Goal: Information Seeking & Learning: Check status

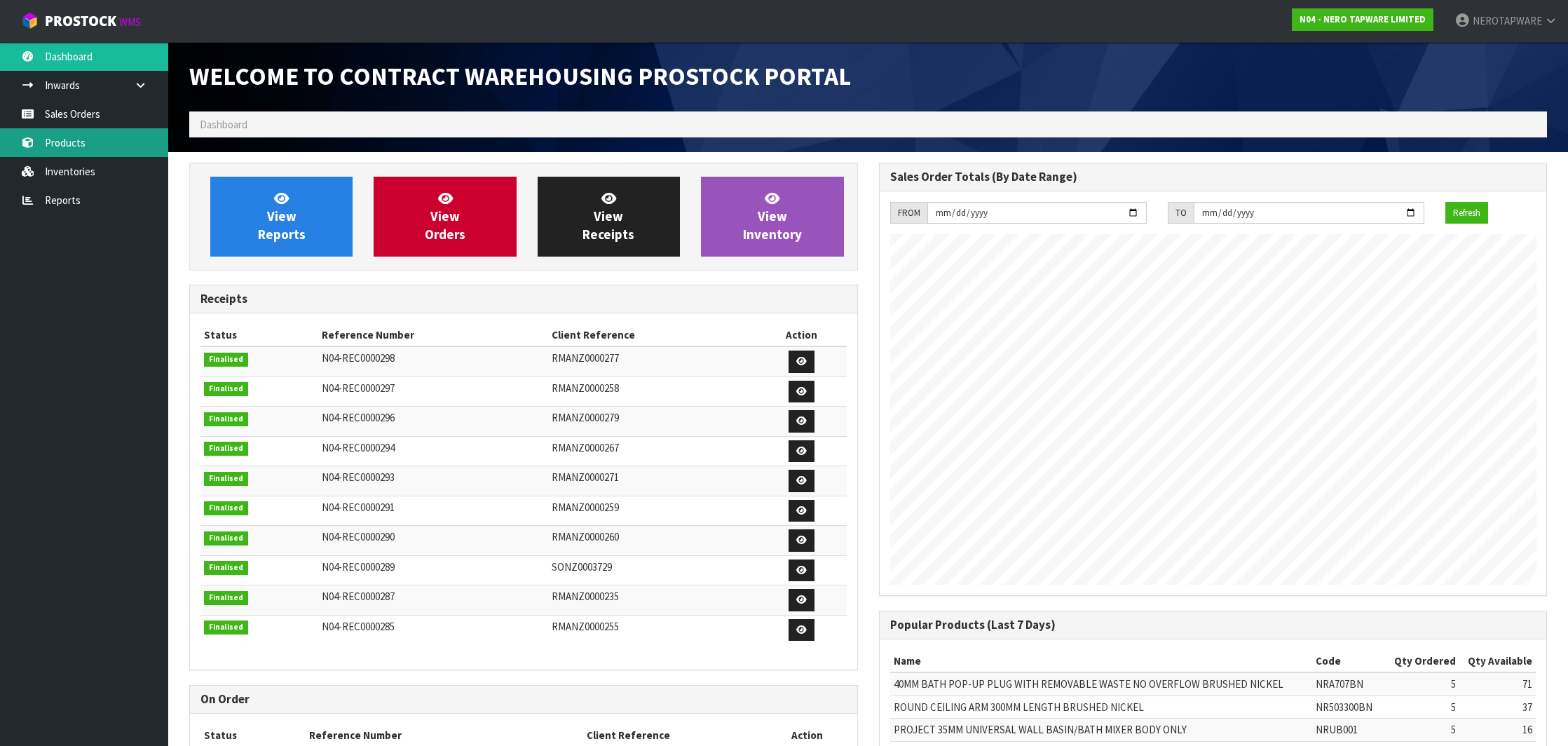
scroll to position [773, 689]
click at [85, 119] on link "Sales Orders" at bounding box center [84, 114] width 169 height 29
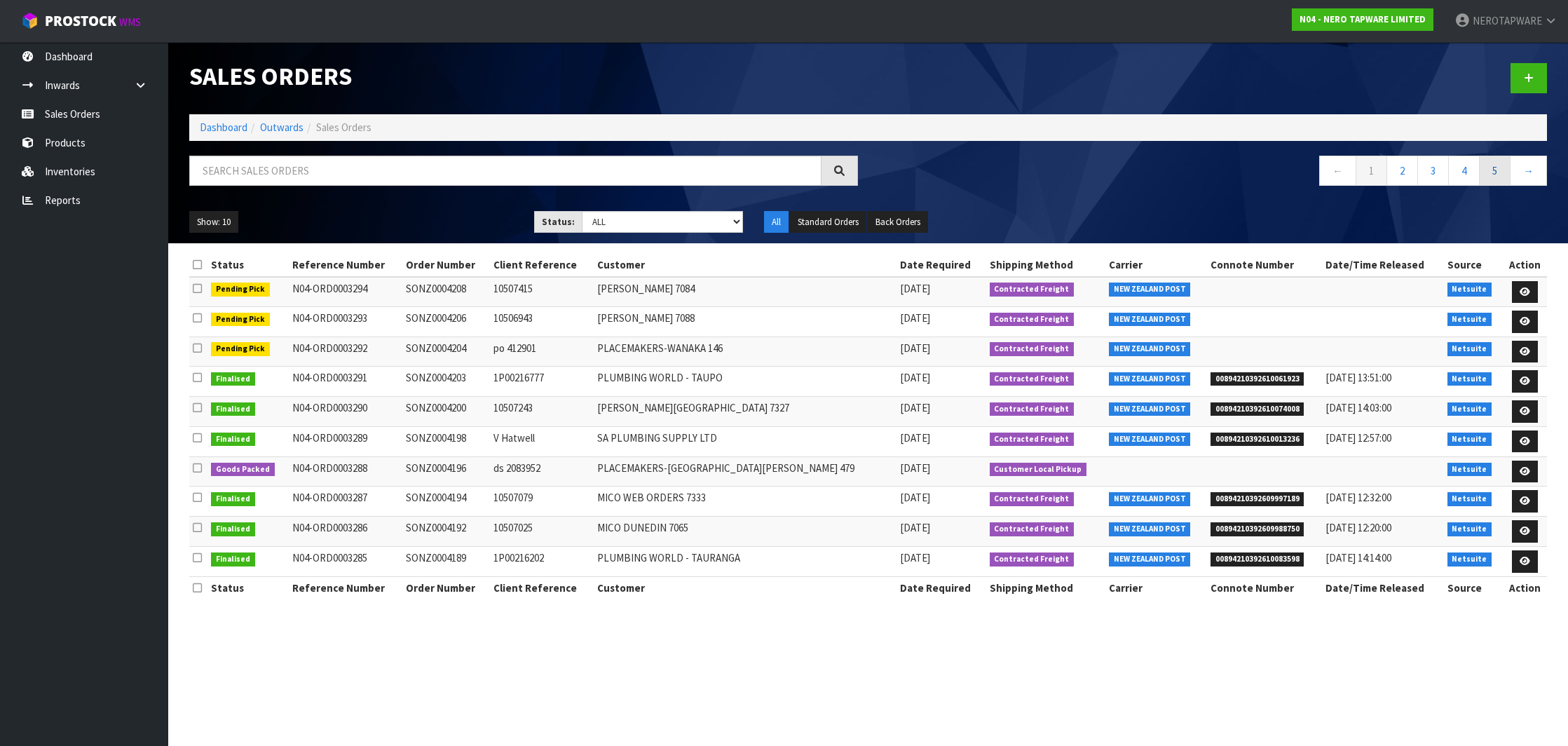
click at [1486, 171] on link "5" at bounding box center [1495, 170] width 31 height 30
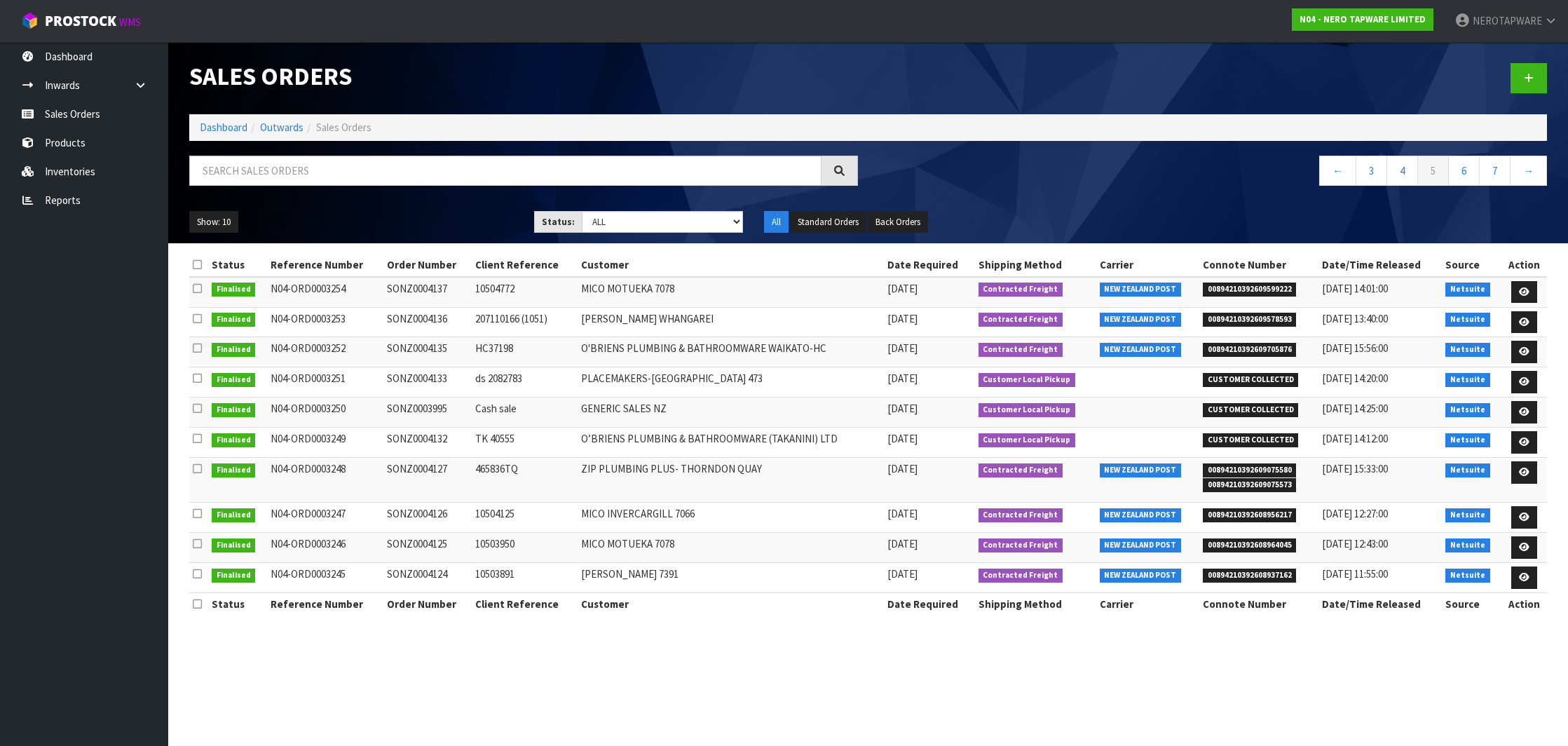
click at [1253, 469] on span "00894210392609075580" at bounding box center [1249, 470] width 94 height 14
copy span "00894210392609075580"
click at [439, 469] on td "SONZ0004127" at bounding box center [427, 481] width 89 height 45
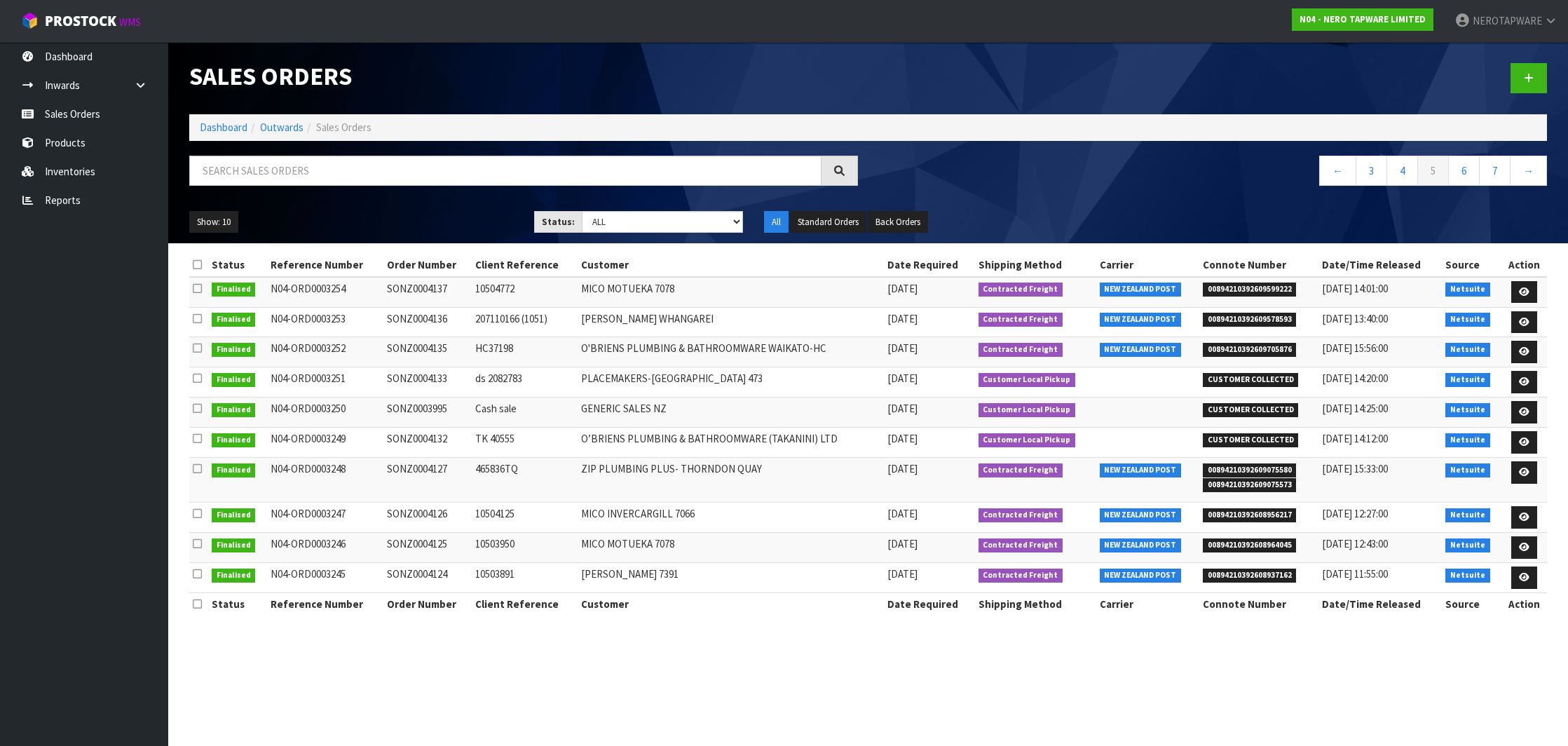
copy td "SONZ0004127"
click at [437, 523] on td "SONZ0004126" at bounding box center [427, 517] width 89 height 30
click at [432, 511] on td "SONZ0004126" at bounding box center [427, 517] width 89 height 30
copy td "SONZ0004126"
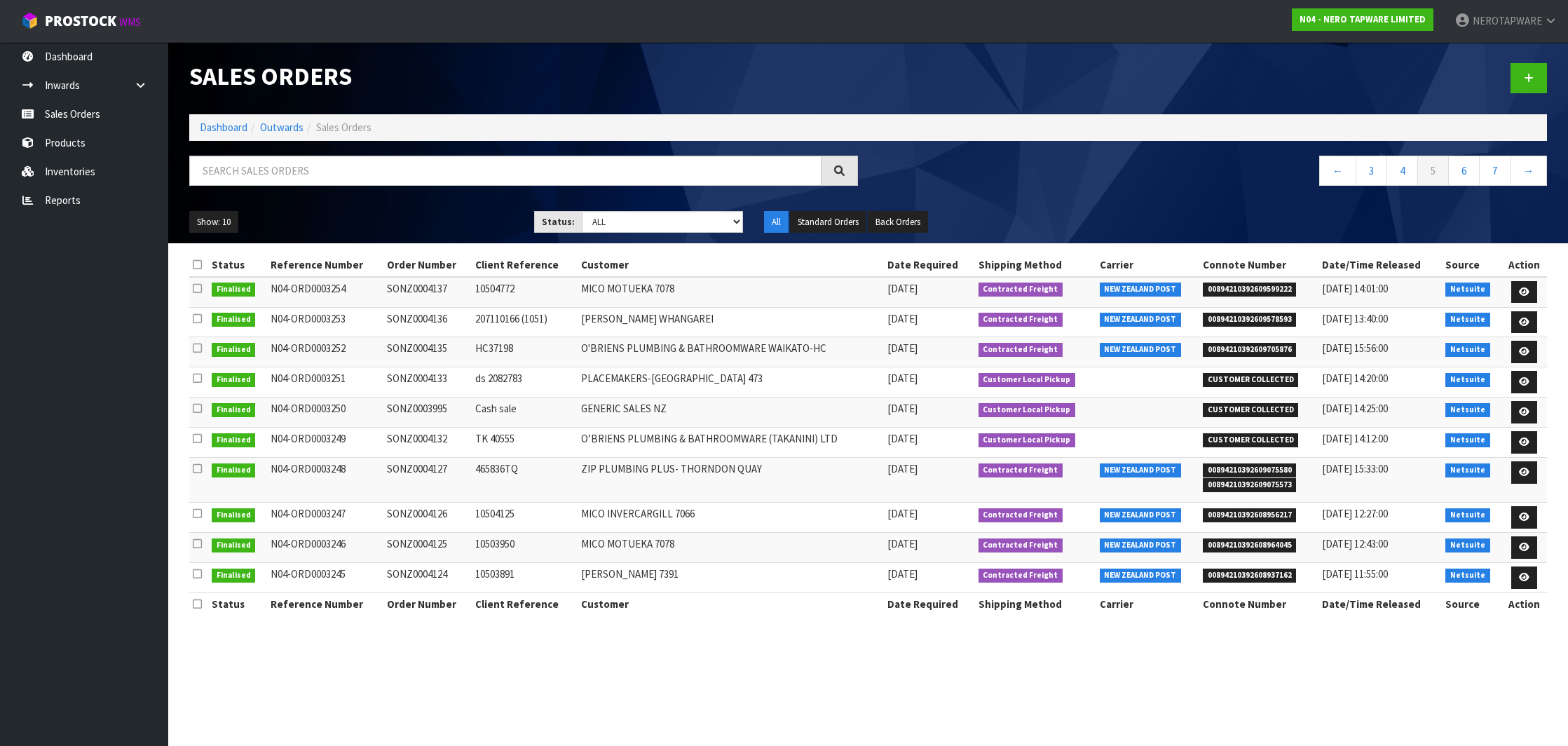
click at [423, 537] on td "SONZ0004125" at bounding box center [427, 548] width 89 height 30
copy td "SONZ0004125"
click at [1236, 539] on span "00894210392608964045" at bounding box center [1249, 545] width 94 height 14
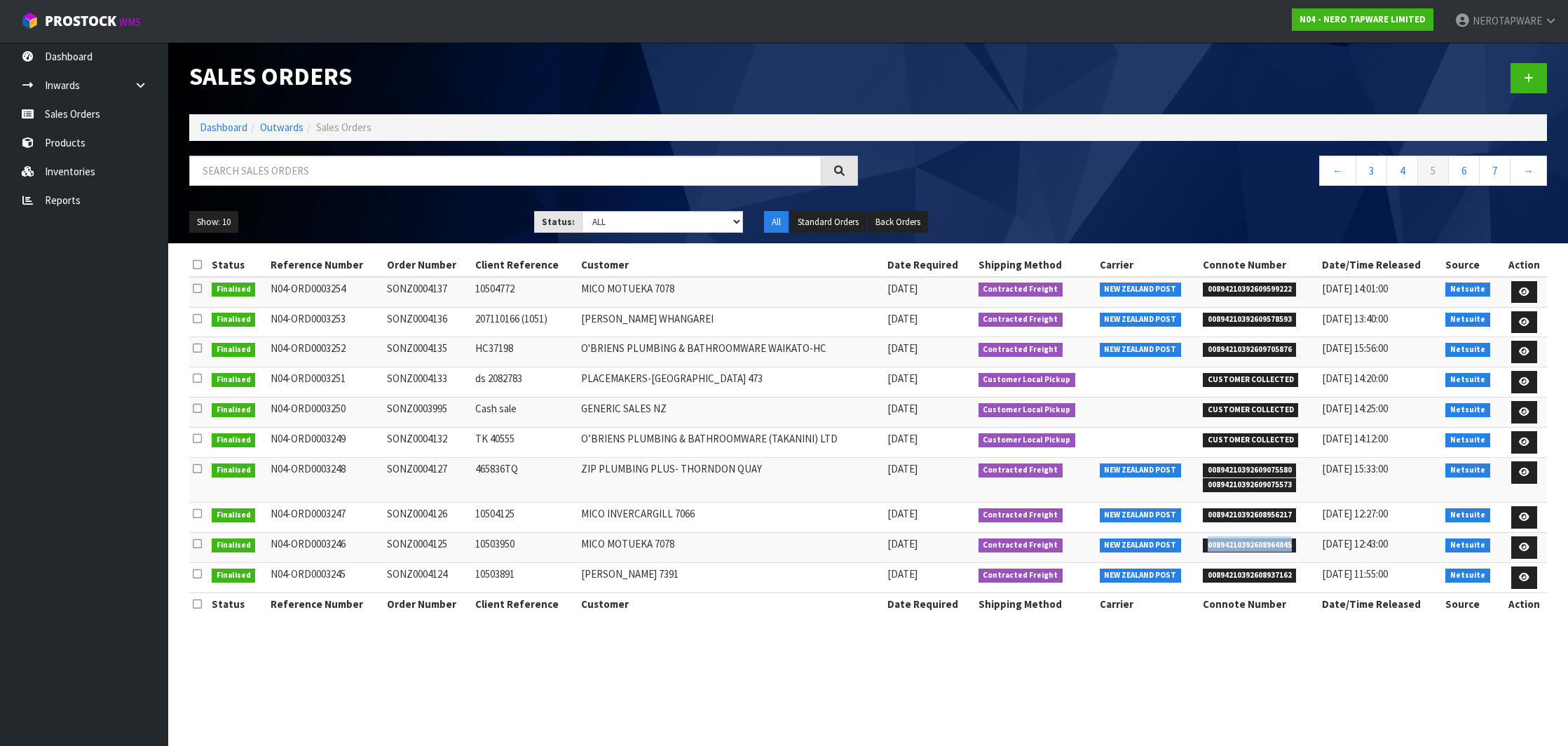
copy span "00894210392608964045"
click at [1272, 574] on span "00894210392608937162" at bounding box center [1249, 575] width 94 height 14
copy span "00894210392608937162"
click at [404, 572] on td "SONZ0004124" at bounding box center [427, 577] width 89 height 30
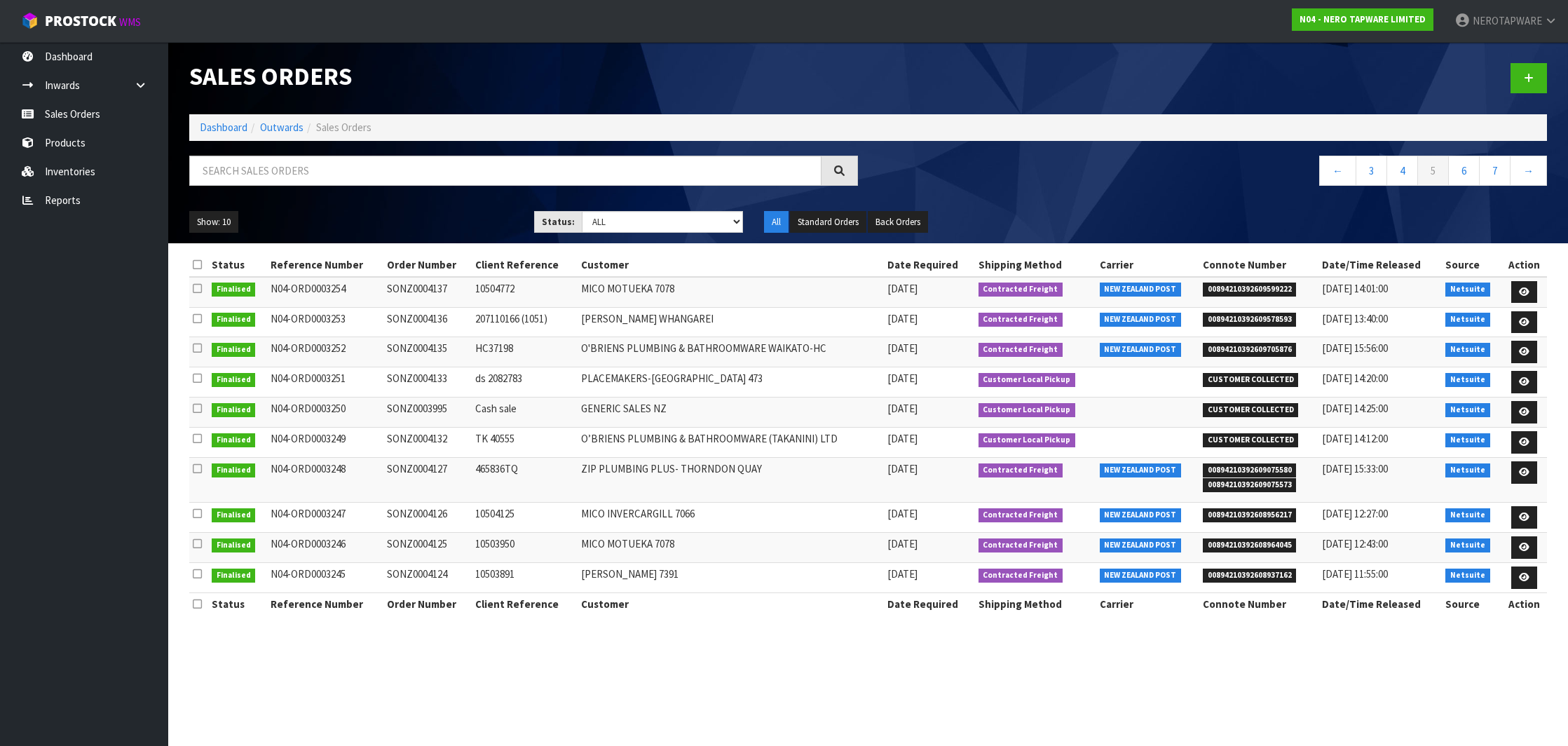
click at [404, 572] on td "SONZ0004124" at bounding box center [427, 577] width 89 height 30
copy td "SONZ0004124"
click at [1460, 174] on link "6" at bounding box center [1464, 170] width 31 height 30
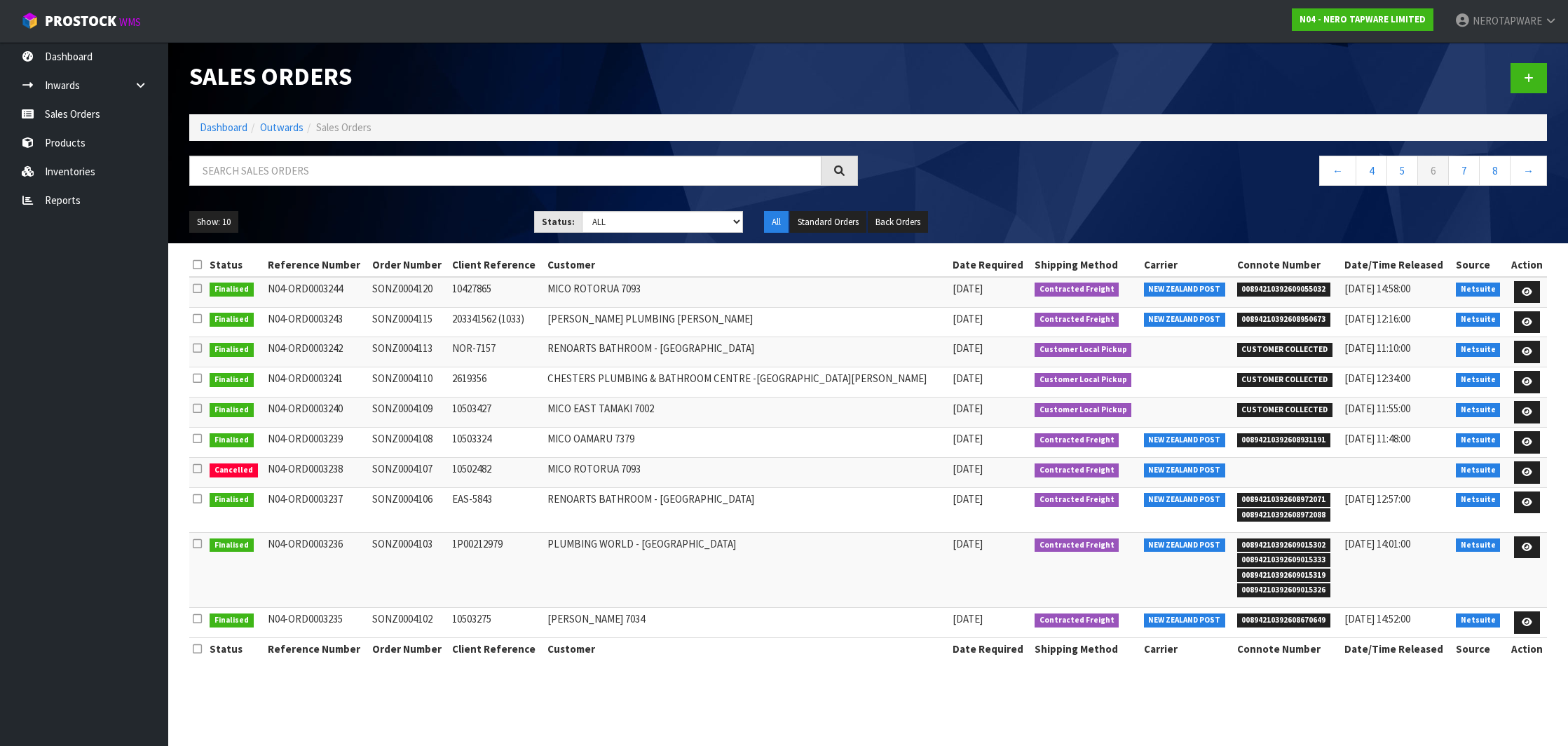
click at [1275, 287] on span "00894210392609055032" at bounding box center [1284, 289] width 94 height 14
copy span "00894210392609055032"
click at [436, 288] on td "SONZ0004120" at bounding box center [408, 291] width 80 height 30
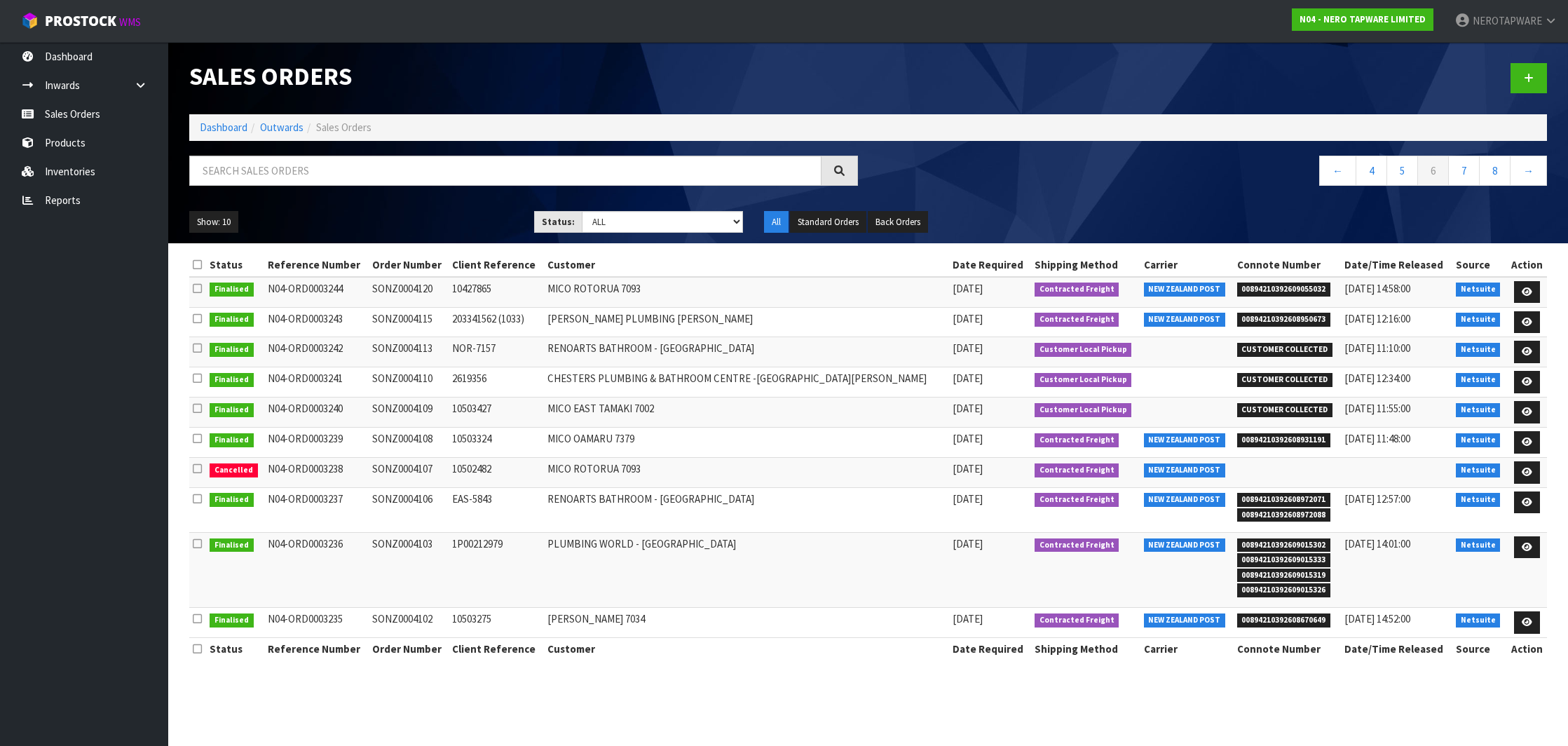
copy td "SONZ0004120"
click at [1273, 320] on span "00894210392608950673" at bounding box center [1284, 319] width 94 height 14
copy span "00894210392608950673"
click at [753, 1] on nav "Toggle navigation ProStock WMS N04 - NERO TAPWARE LIMITED NEROTAPWARE Logout" at bounding box center [784, 21] width 1568 height 43
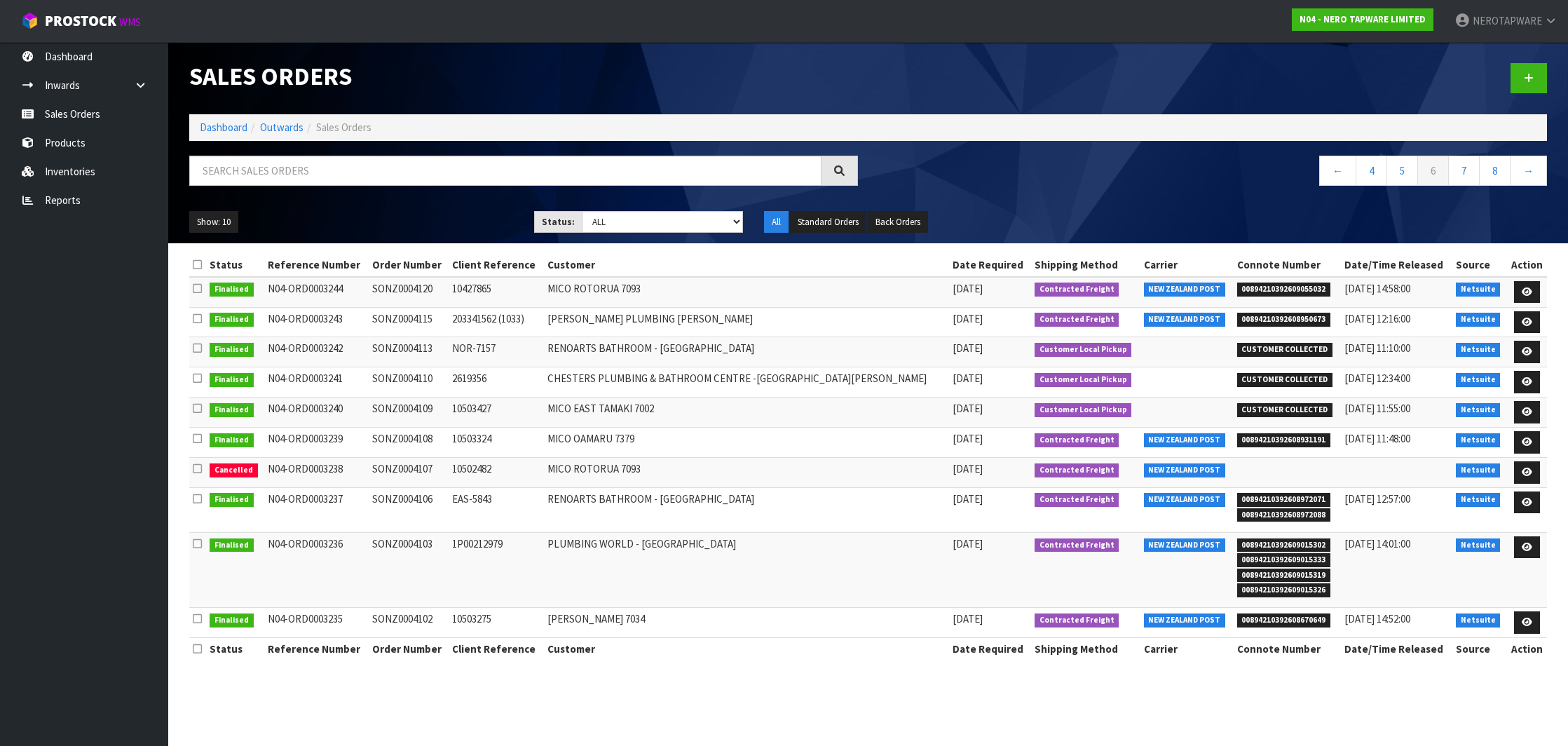
click at [436, 317] on td "SONZ0004115" at bounding box center [408, 322] width 80 height 30
click at [1261, 436] on span "00894210392608931191" at bounding box center [1284, 440] width 94 height 14
click at [411, 438] on td "SONZ0004108" at bounding box center [408, 442] width 80 height 30
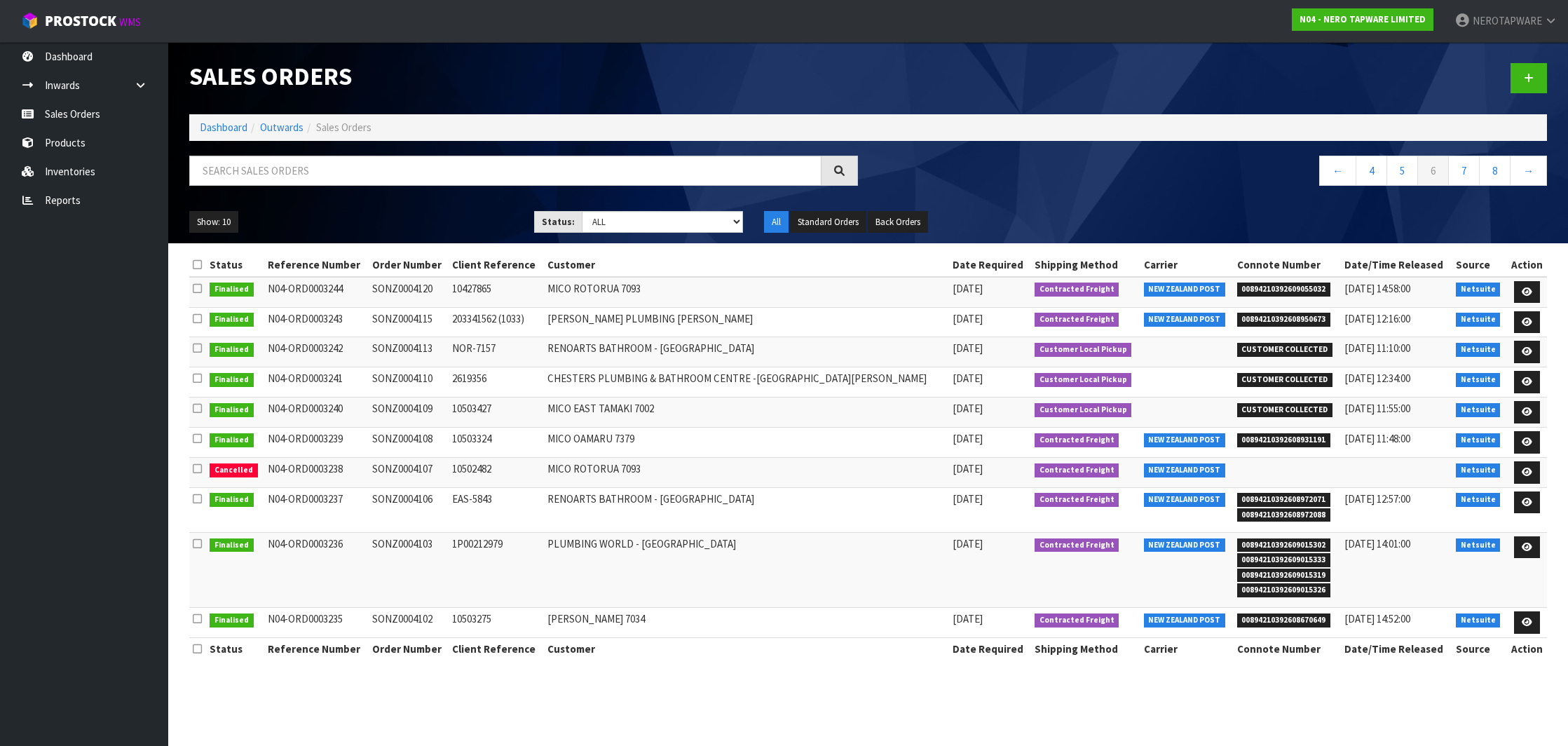
click at [411, 438] on td "SONZ0004108" at bounding box center [408, 442] width 80 height 30
click at [1266, 494] on span "00894210392608972071" at bounding box center [1284, 499] width 94 height 14
click at [1257, 540] on span "00894210392609015302" at bounding box center [1284, 545] width 94 height 14
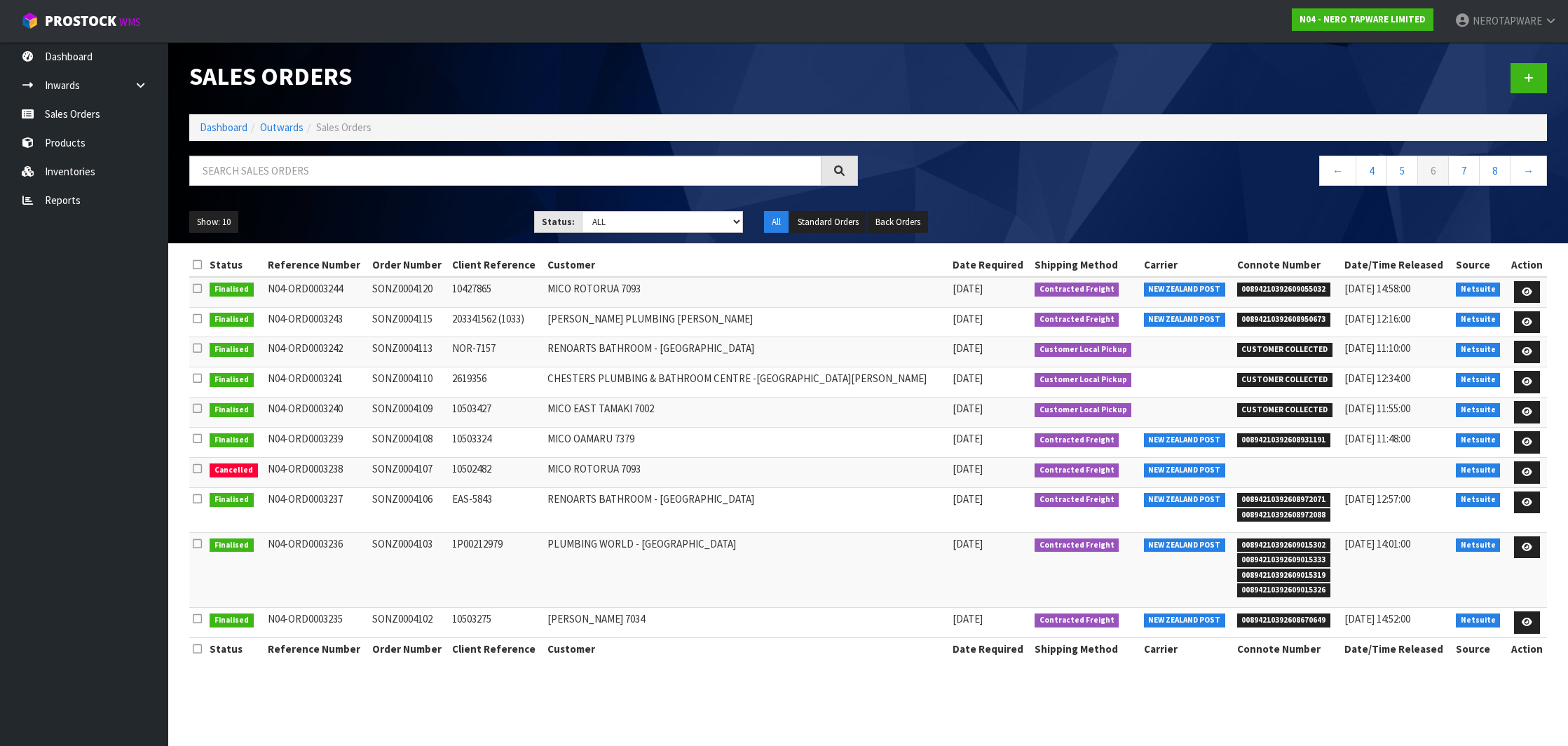
click at [423, 540] on td "SONZ0004103" at bounding box center [408, 569] width 80 height 75
click at [1267, 616] on span "00894210392608670649" at bounding box center [1284, 620] width 94 height 14
click at [409, 613] on td "SONZ0004102" at bounding box center [408, 623] width 80 height 30
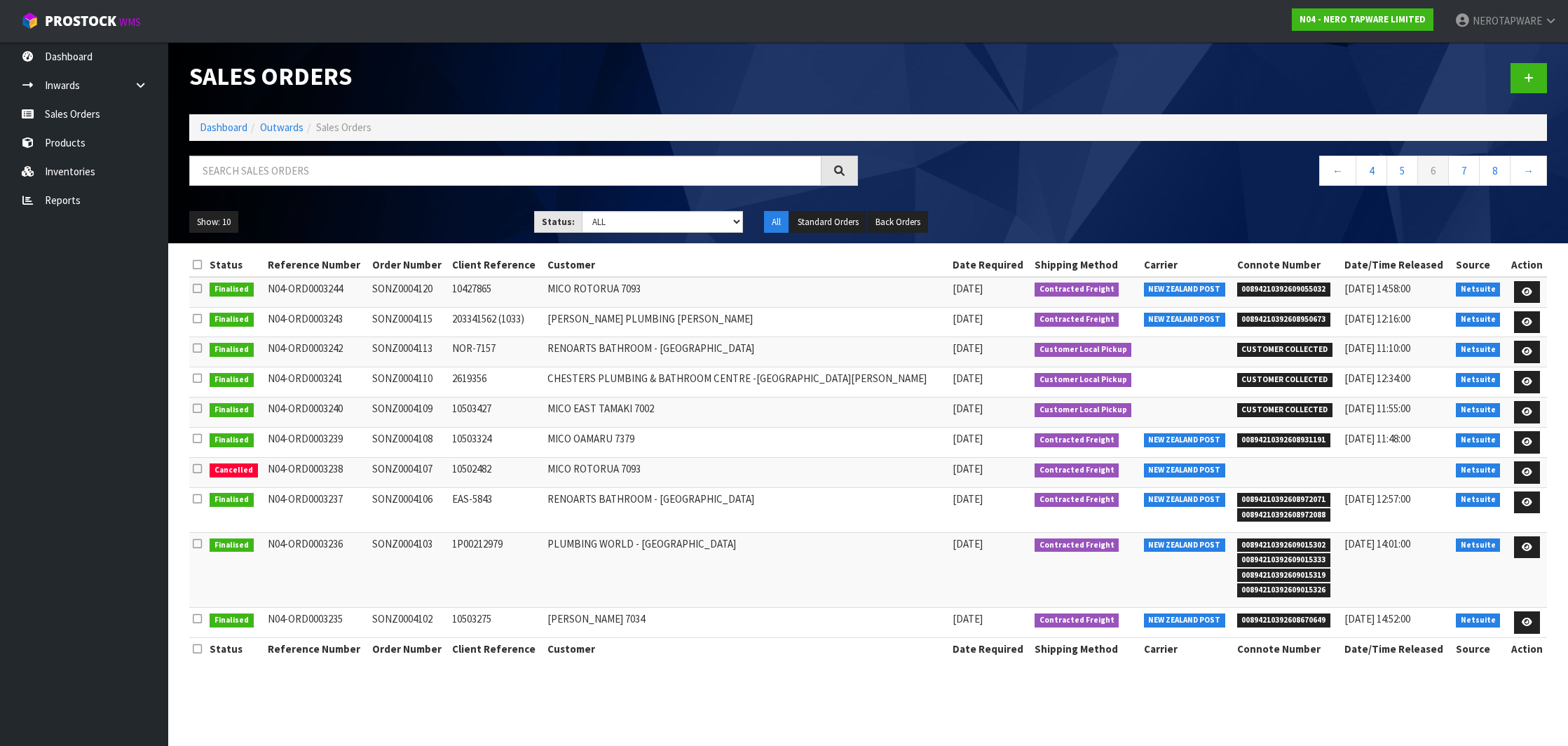
click at [409, 613] on td "SONZ0004102" at bounding box center [408, 623] width 80 height 30
click at [1458, 174] on link "7" at bounding box center [1464, 170] width 31 height 30
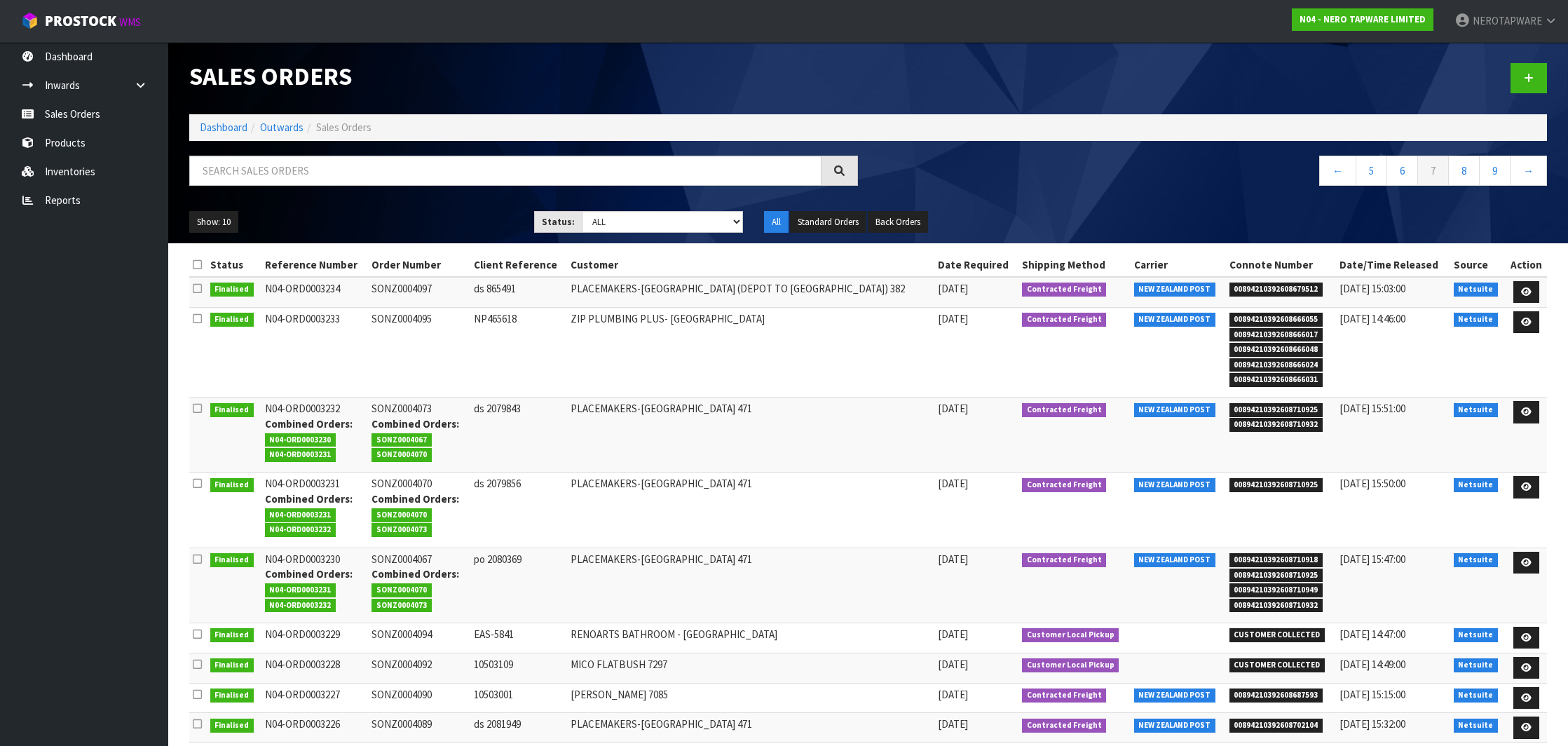
click at [1269, 288] on span "00894210392608679512" at bounding box center [1276, 289] width 94 height 14
click at [413, 286] on td "SONZ0004097" at bounding box center [419, 291] width 102 height 30
